Goal: Information Seeking & Learning: Learn about a topic

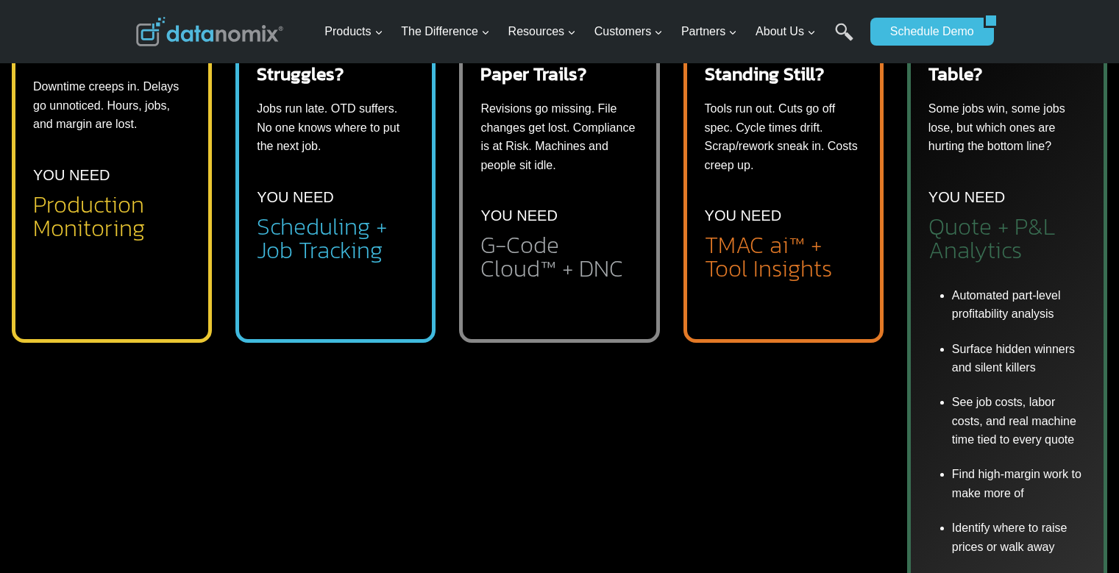
scroll to position [662, 0]
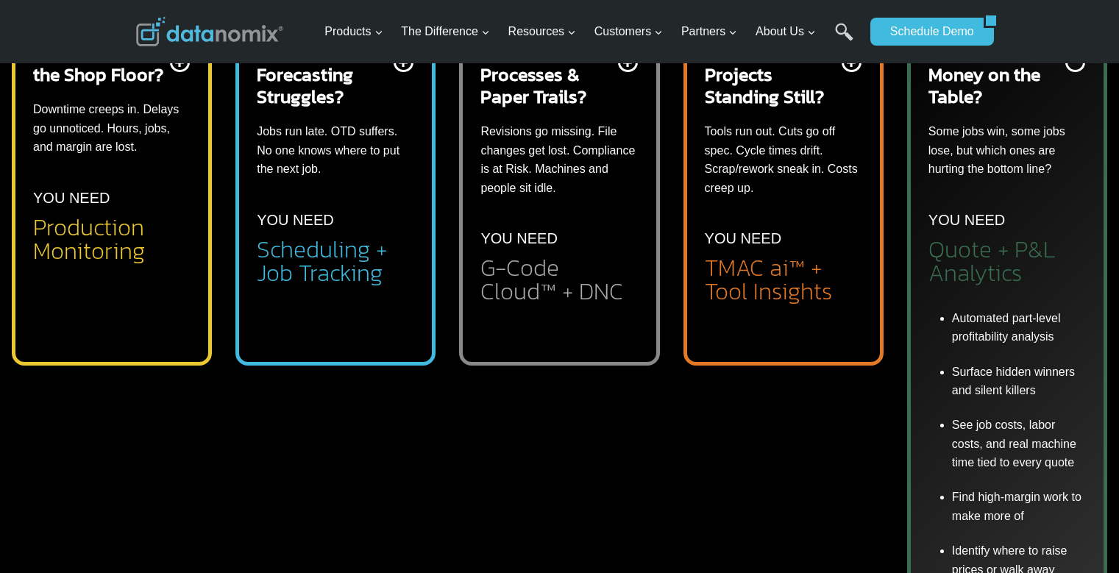
click at [438, 112] on div "Flying Blind on the Shop Floor? Downtime creeps in. Delays go unnoticed. Hours,…" at bounding box center [560, 357] width 1096 height 749
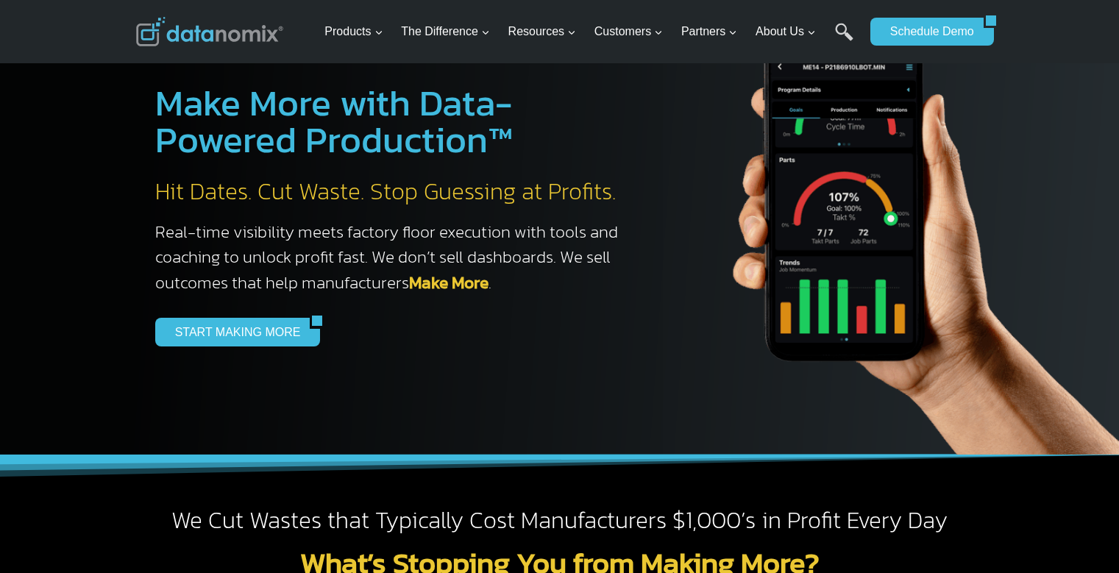
scroll to position [0, 0]
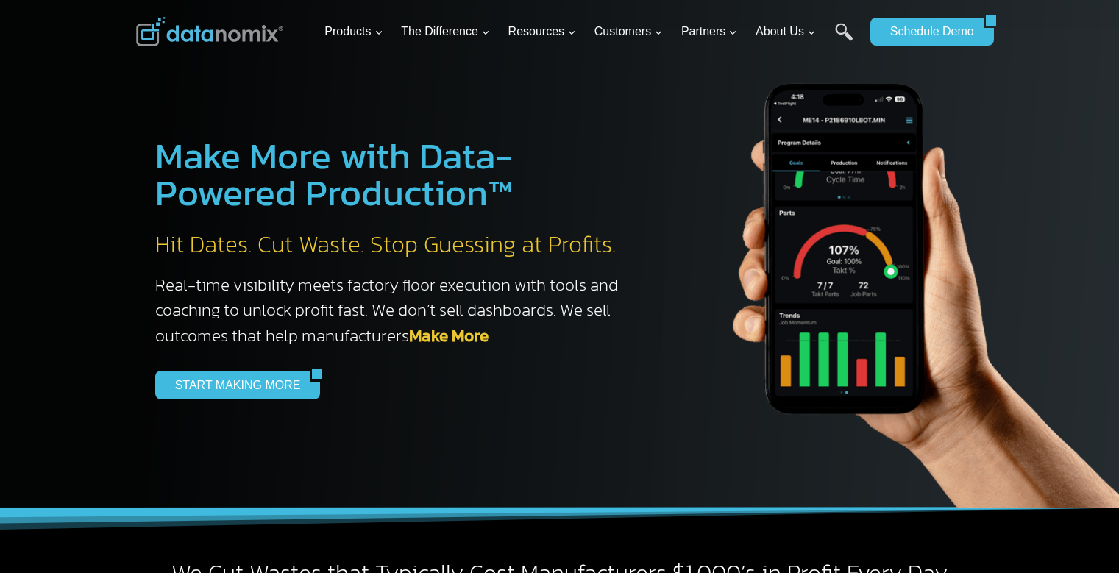
click at [530, 386] on div "START MAKING MORE" at bounding box center [394, 385] width 478 height 28
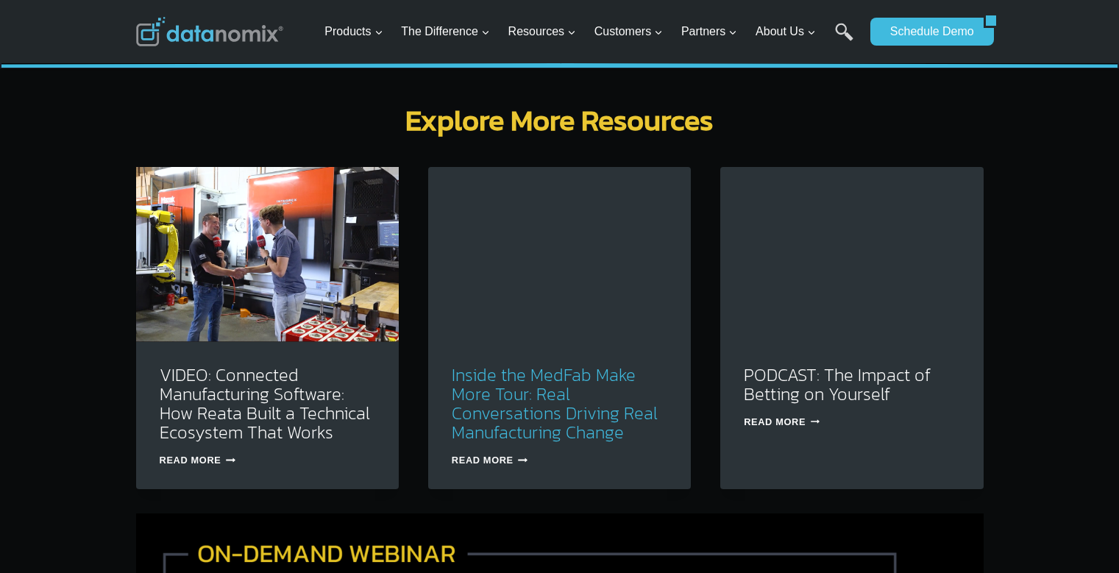
scroll to position [4784, 0]
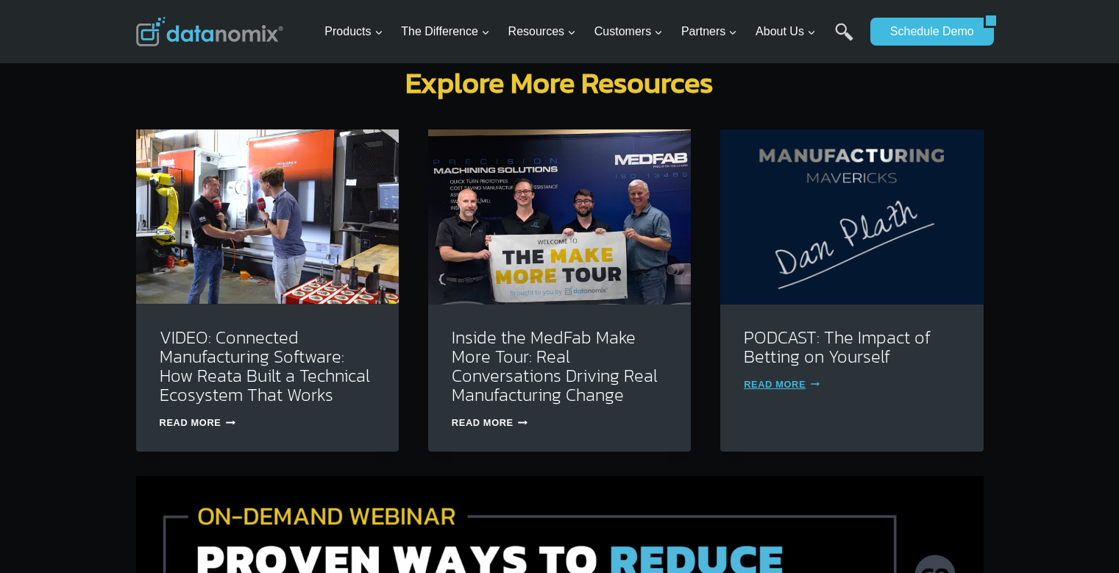
click at [796, 379] on link "Read More PODCAST: The Impact of Betting on Yourself Continue" at bounding box center [782, 384] width 76 height 11
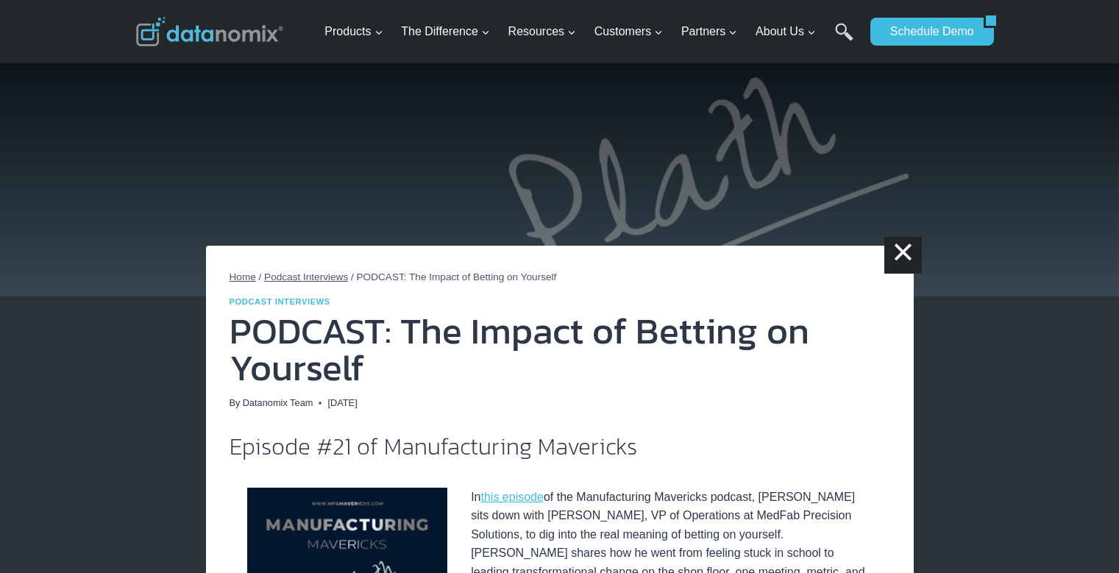
click at [333, 275] on span "Podcast Interviews" at bounding box center [306, 277] width 84 height 11
